Goal: Information Seeking & Learning: Learn about a topic

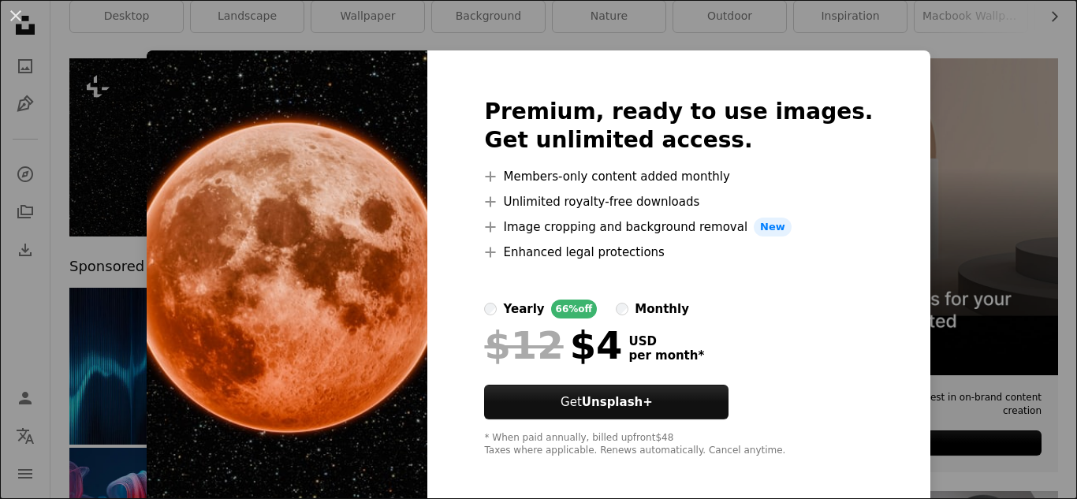
click at [959, 169] on div "An X shape Premium, ready to use images. Get unlimited access. A plus sign Memb…" at bounding box center [538, 249] width 1077 height 499
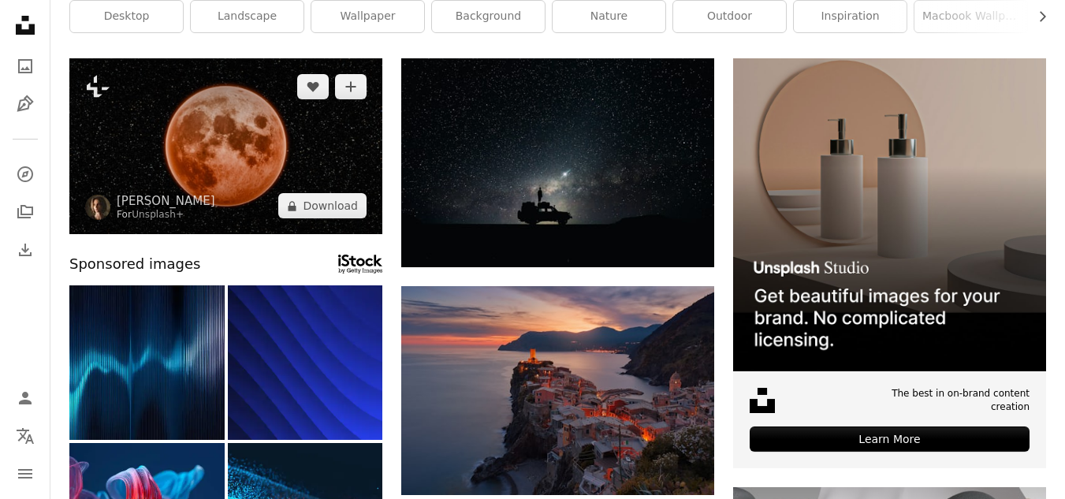
click at [206, 167] on img at bounding box center [225, 146] width 313 height 176
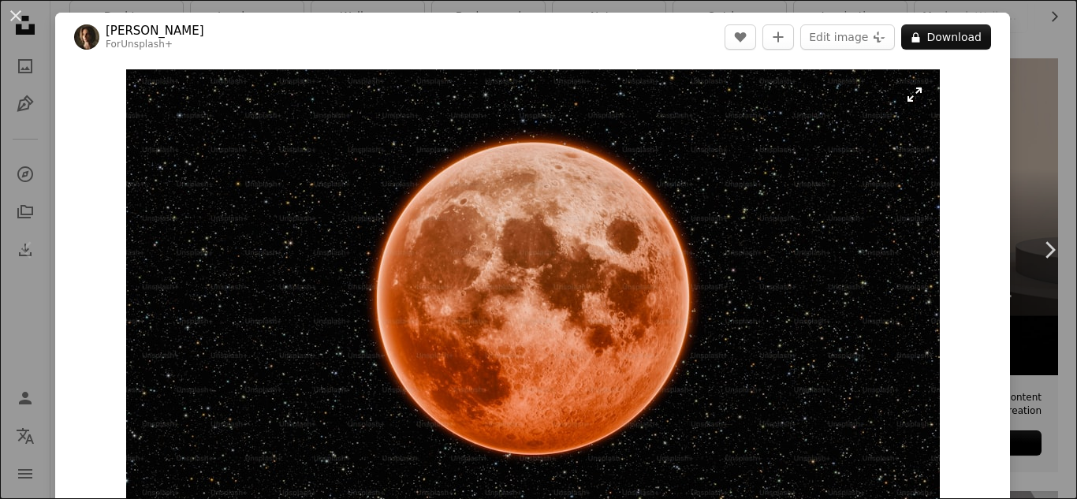
click at [910, 95] on img "Zoom in on this image" at bounding box center [532, 298] width 813 height 458
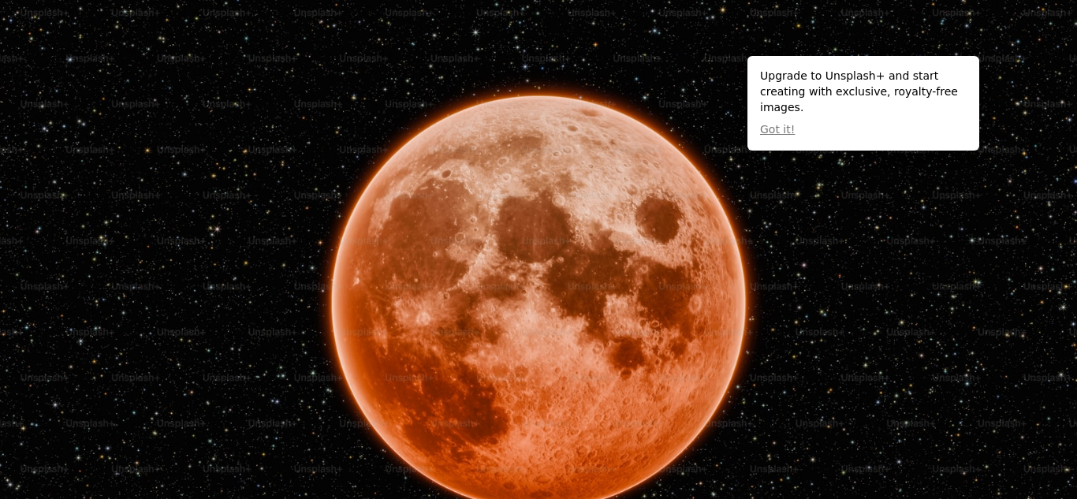
scroll to position [47, 0]
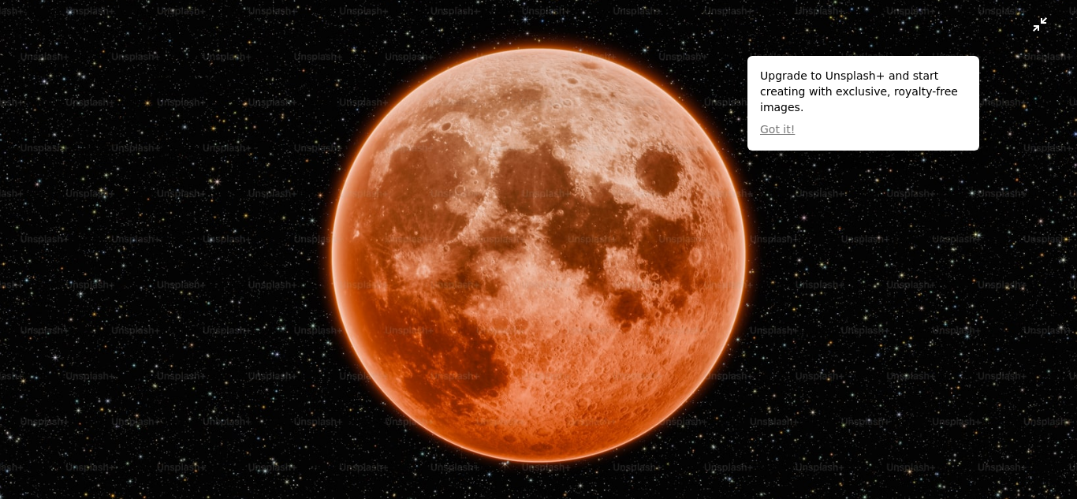
click at [1023, 25] on img "Zoom out on this image" at bounding box center [538, 255] width 1078 height 607
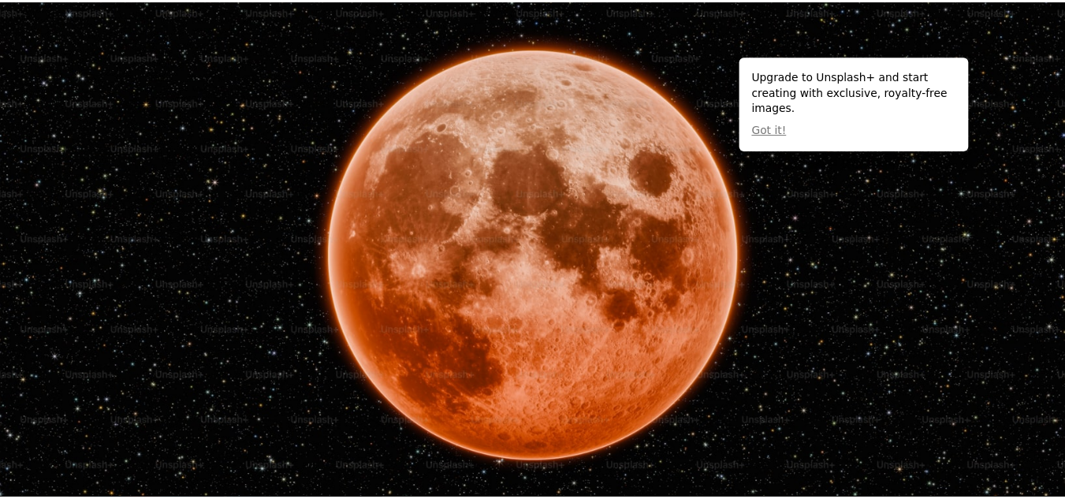
scroll to position [28, 0]
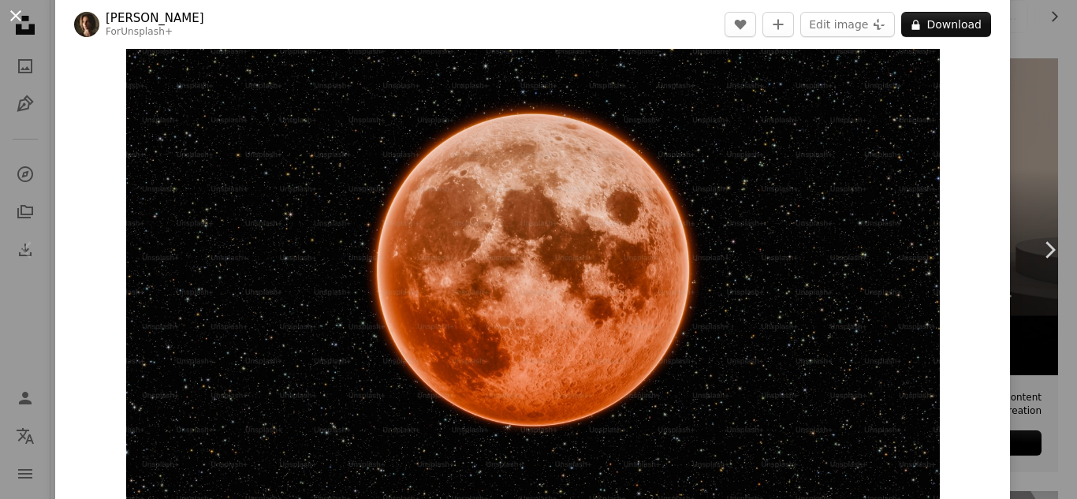
click at [6, 12] on button "An X shape" at bounding box center [15, 15] width 19 height 19
